Goal: Task Accomplishment & Management: Use online tool/utility

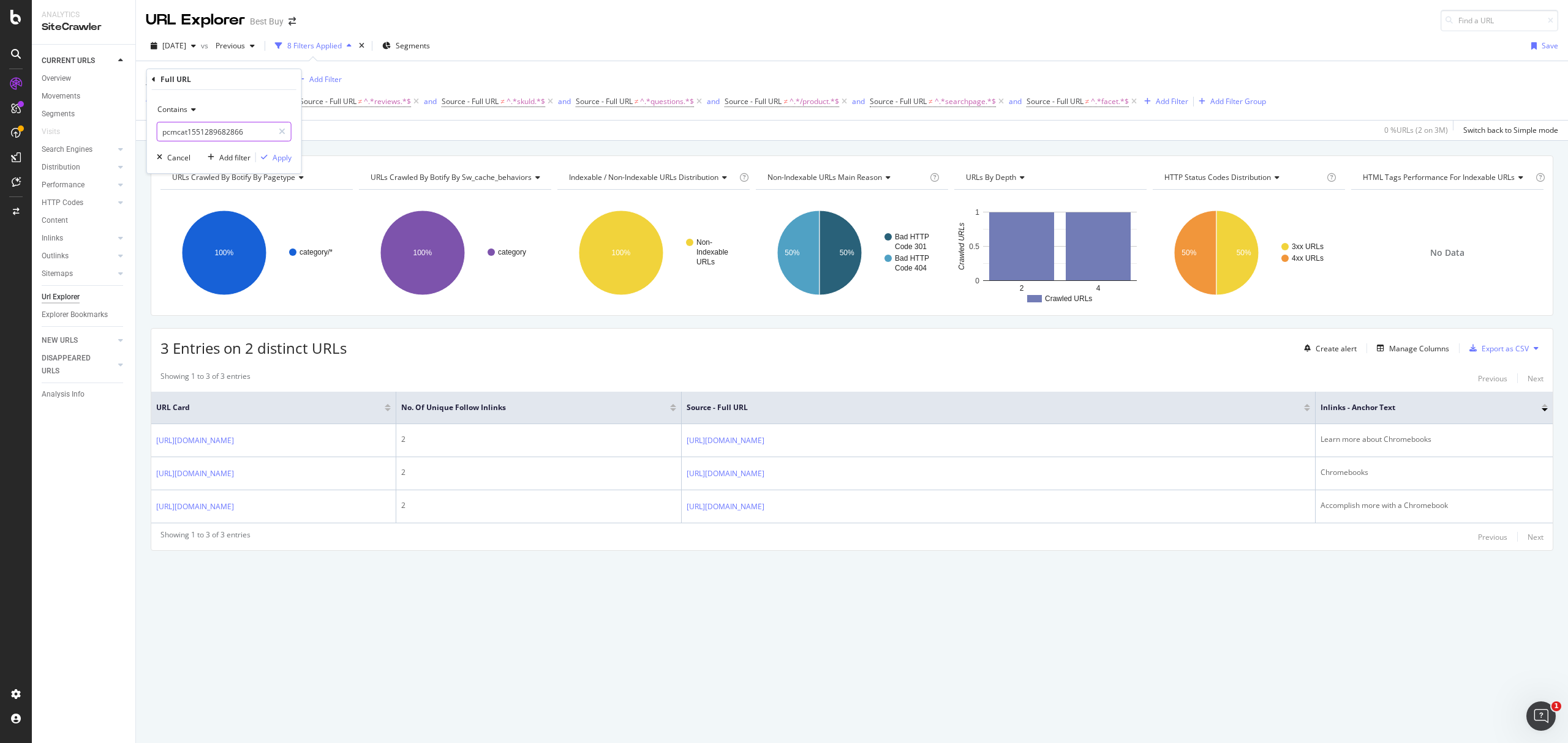
click at [258, 129] on input "pcmcat1551289682866" at bounding box center [215, 131] width 116 height 19
paste input "705087945785"
type input "pcmcat1705087945785"
click at [273, 160] on div "Apply" at bounding box center [282, 157] width 19 height 10
